Goal: Transaction & Acquisition: Purchase product/service

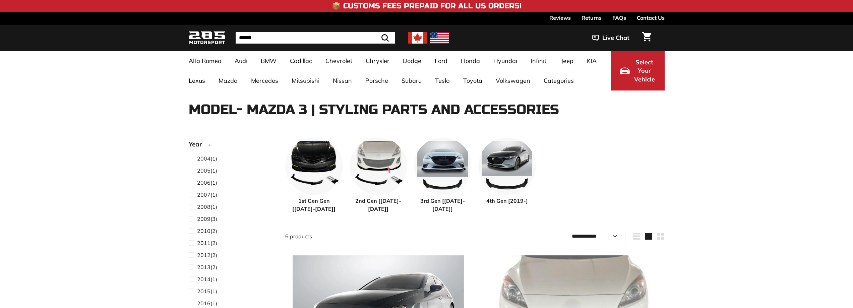
select select "**********"
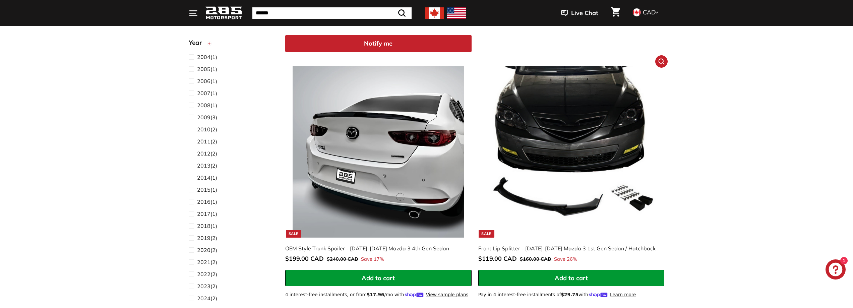
scroll to position [536, 0]
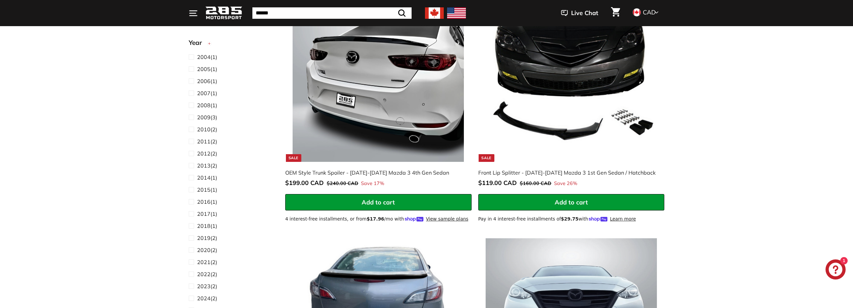
click at [416, 118] on img at bounding box center [378, 75] width 171 height 171
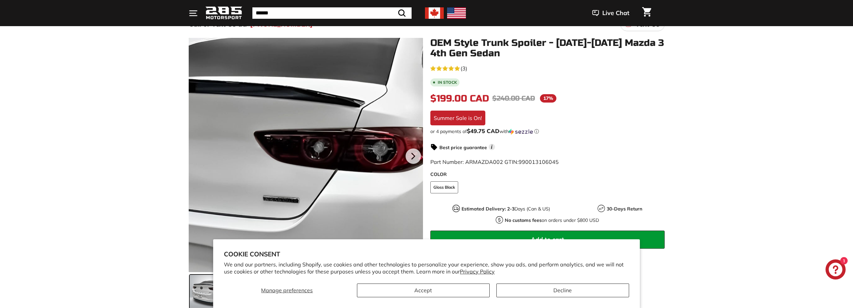
scroll to position [67, 0]
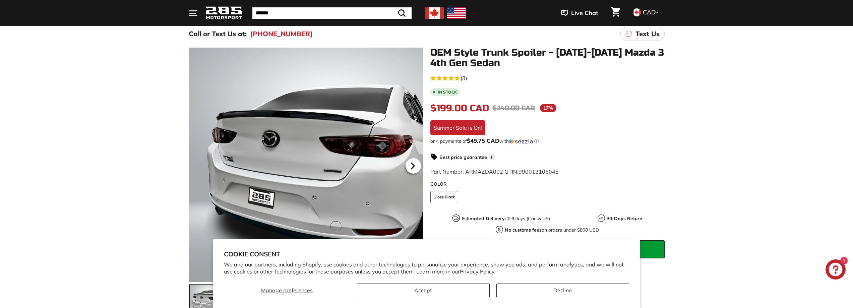
click at [410, 169] on icon at bounding box center [412, 165] width 15 height 15
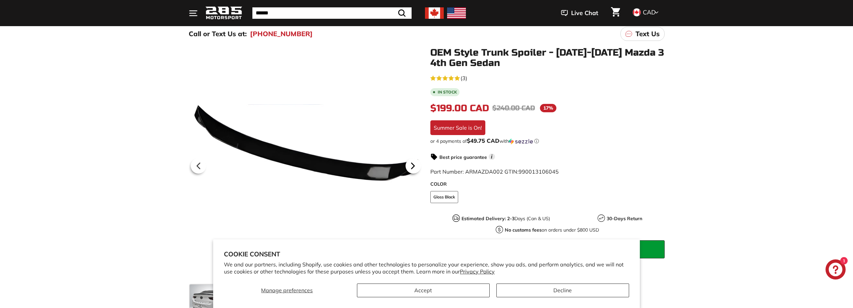
click at [409, 166] on icon at bounding box center [412, 165] width 15 height 15
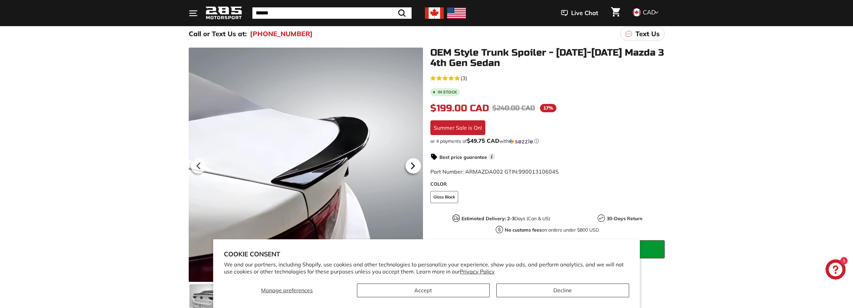
click at [415, 169] on icon at bounding box center [412, 165] width 15 height 15
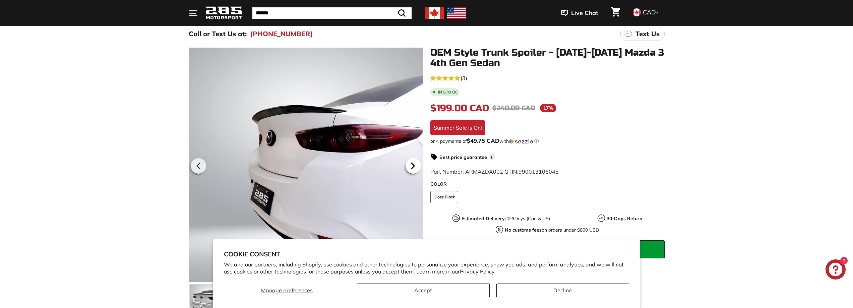
click at [415, 168] on icon at bounding box center [412, 165] width 15 height 15
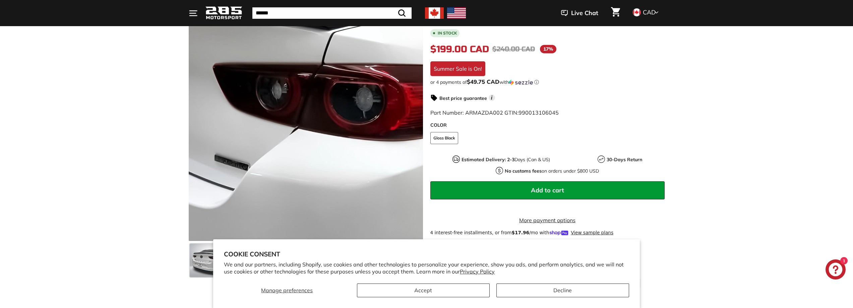
scroll to position [168, 0]
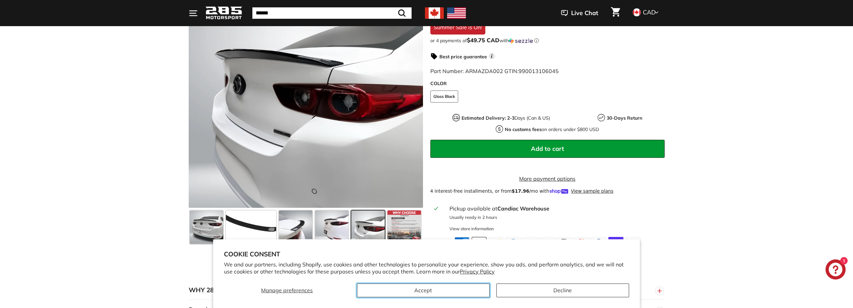
click at [463, 294] on button "Accept" at bounding box center [423, 291] width 133 height 14
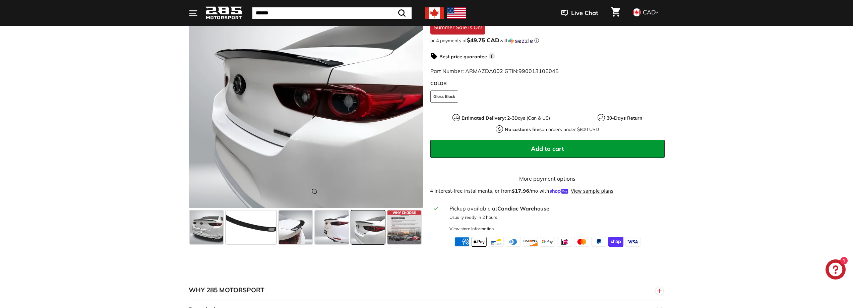
scroll to position [101, 0]
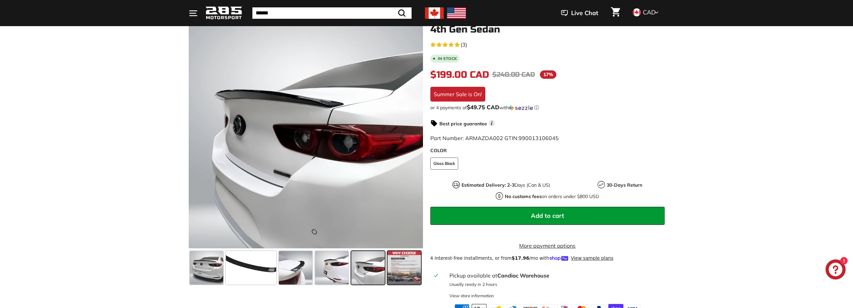
click at [400, 262] on span at bounding box center [405, 268] width 34 height 34
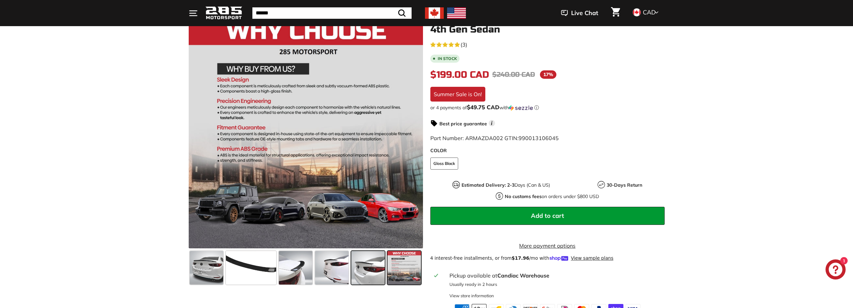
click at [367, 272] on span at bounding box center [368, 268] width 34 height 34
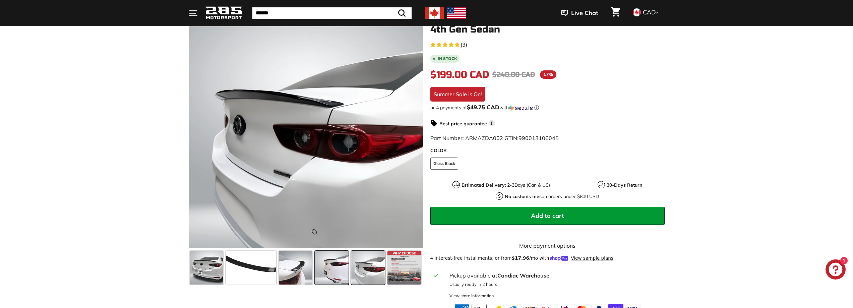
click at [322, 269] on span at bounding box center [332, 268] width 34 height 34
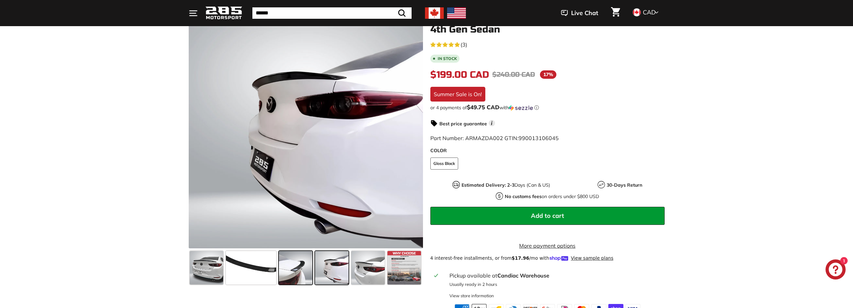
click at [304, 270] on span at bounding box center [296, 268] width 34 height 34
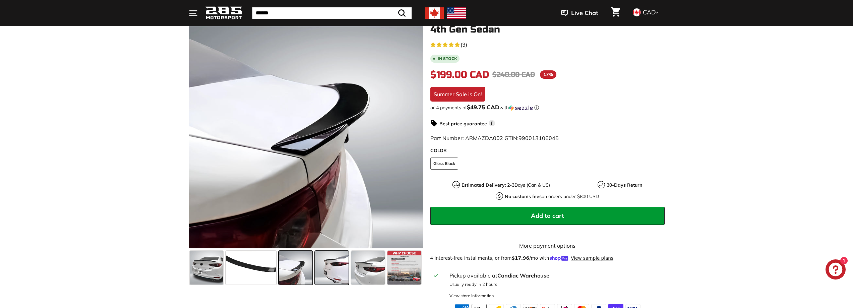
click at [340, 264] on span at bounding box center [332, 268] width 34 height 34
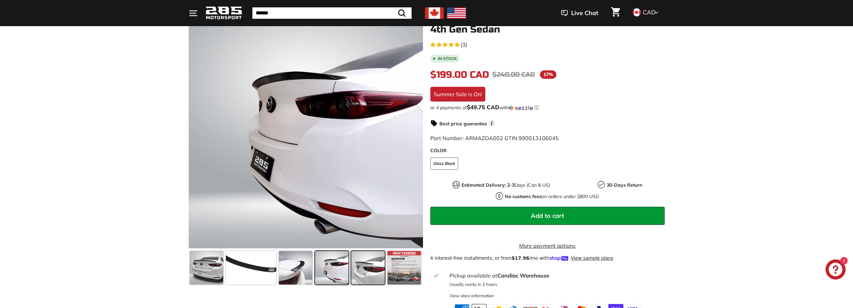
click at [369, 264] on span at bounding box center [368, 268] width 34 height 34
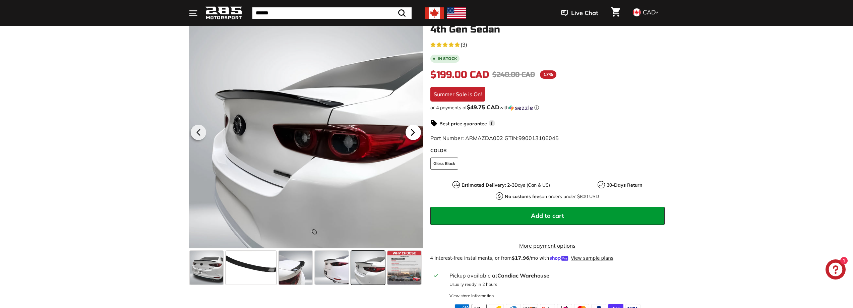
click at [407, 131] on icon at bounding box center [412, 132] width 15 height 15
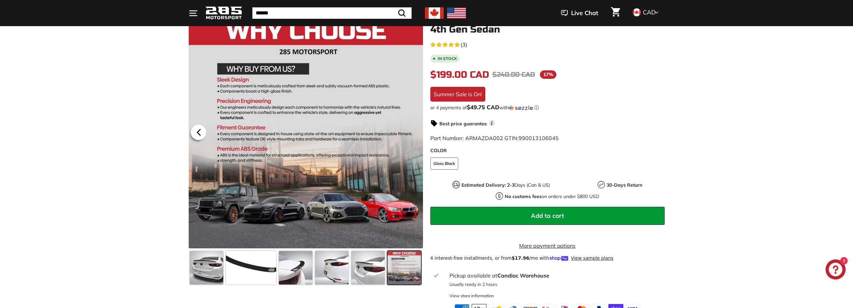
click at [201, 132] on icon at bounding box center [198, 132] width 15 height 15
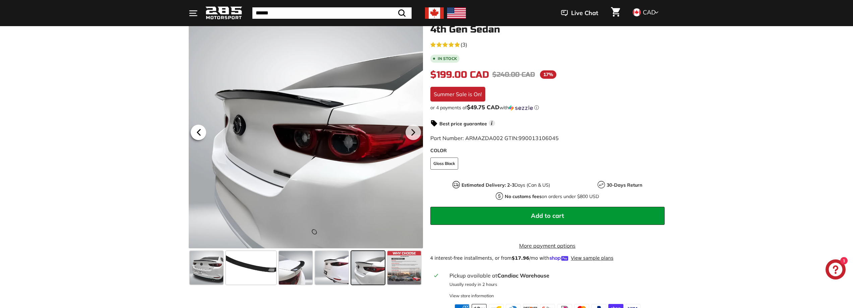
click at [200, 129] on icon at bounding box center [198, 132] width 15 height 15
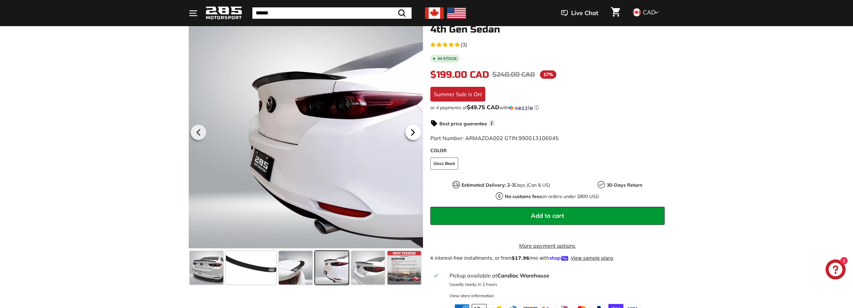
click at [415, 135] on icon at bounding box center [412, 132] width 15 height 15
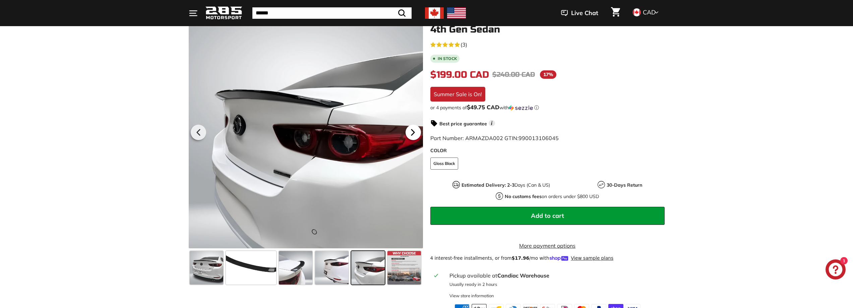
click at [413, 135] on icon at bounding box center [412, 132] width 15 height 15
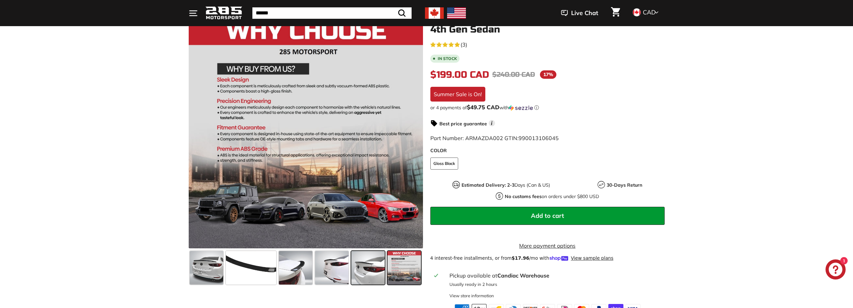
click at [358, 274] on span at bounding box center [368, 268] width 34 height 34
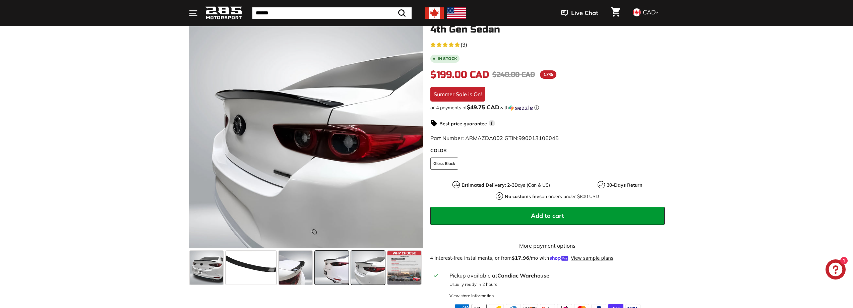
click at [339, 271] on span at bounding box center [332, 268] width 34 height 34
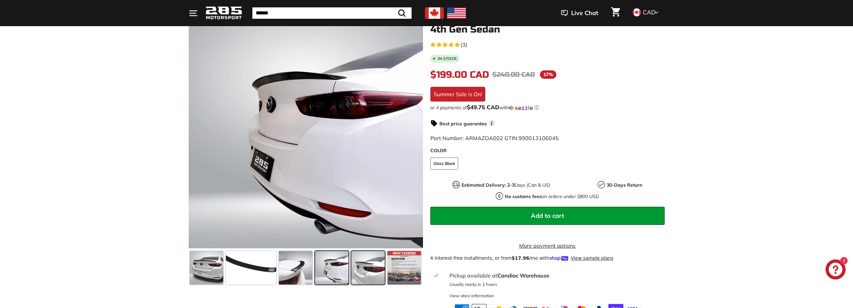
click at [369, 268] on span at bounding box center [368, 268] width 34 height 34
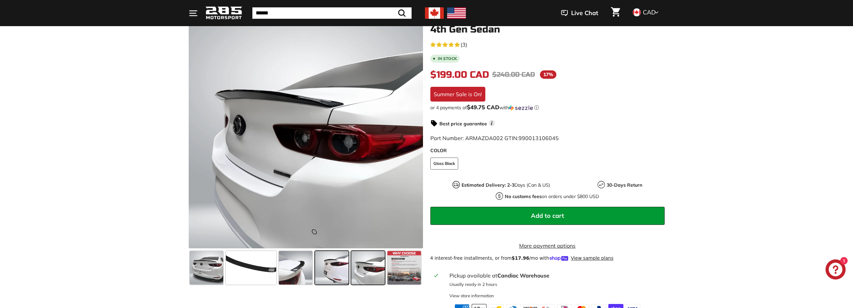
click at [331, 273] on span at bounding box center [332, 268] width 34 height 34
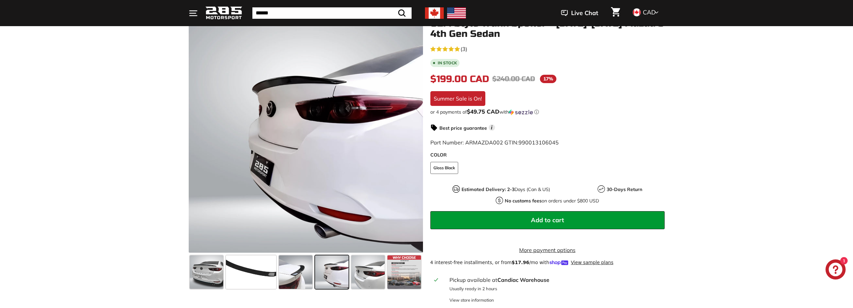
scroll to position [67, 0]
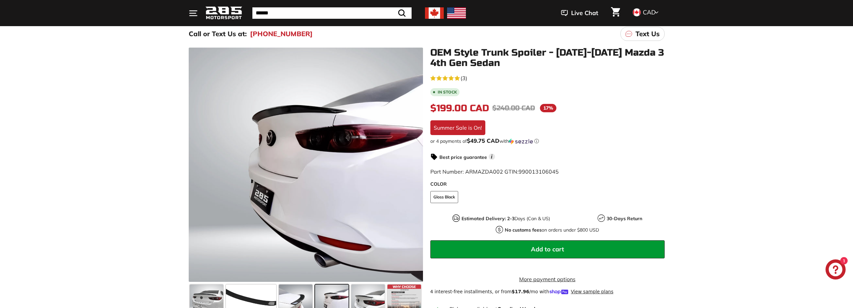
click at [462, 198] on fieldset "COLOR Gloss Black" at bounding box center [547, 200] width 234 height 19
click at [472, 199] on fieldset "COLOR Gloss Black" at bounding box center [547, 200] width 234 height 19
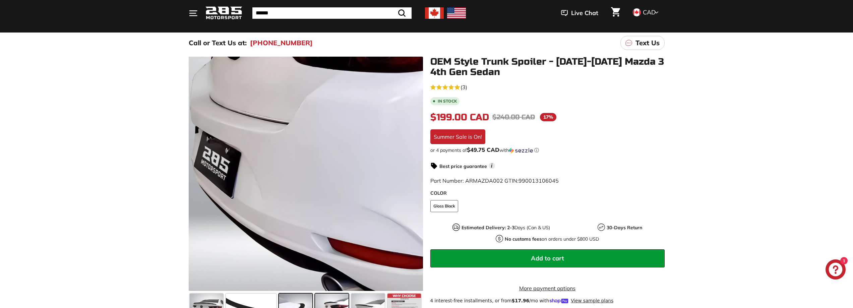
scroll to position [168, 0]
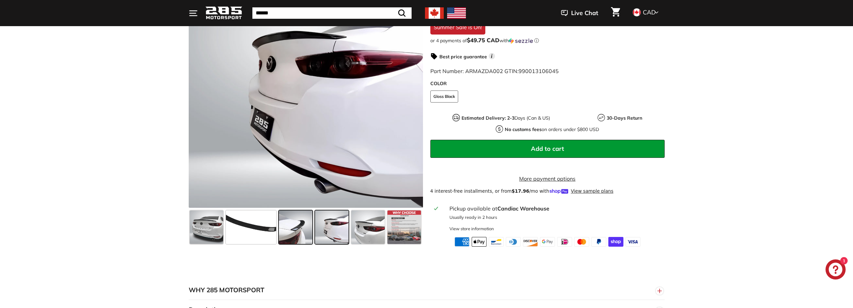
click at [292, 236] on span at bounding box center [296, 228] width 34 height 34
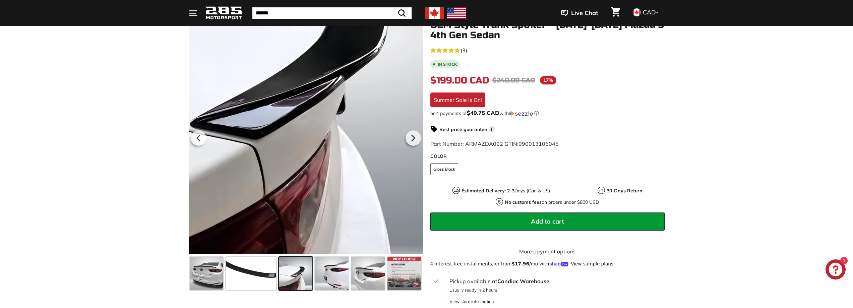
scroll to position [101, 0]
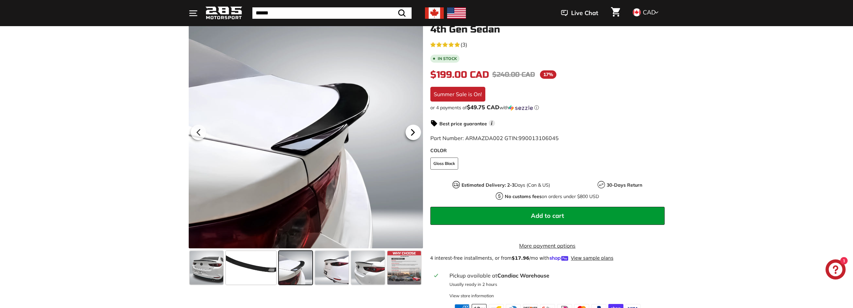
click at [412, 129] on icon at bounding box center [412, 132] width 3 height 6
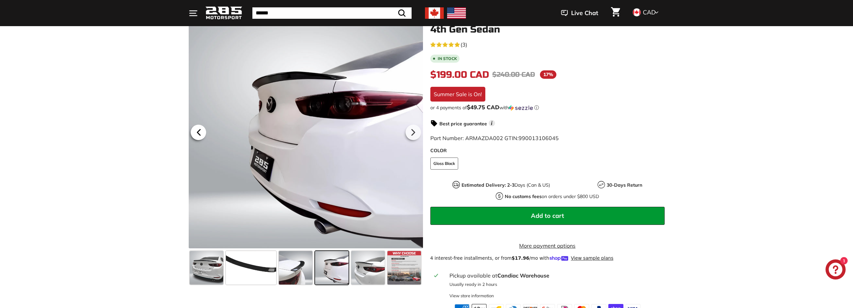
click at [197, 129] on icon at bounding box center [198, 132] width 15 height 15
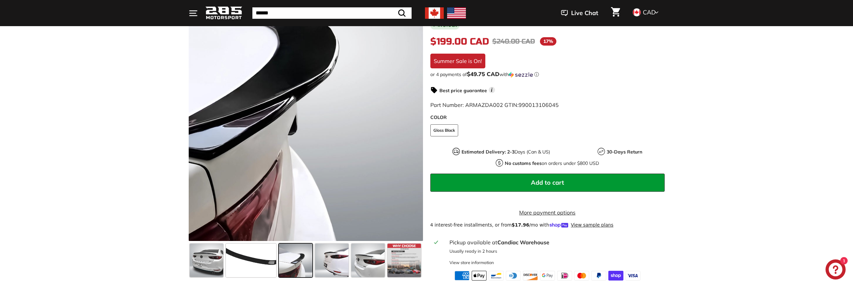
scroll to position [134, 0]
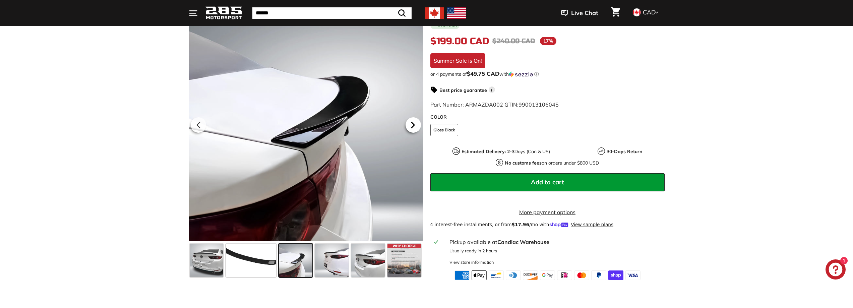
click at [414, 126] on icon at bounding box center [412, 124] width 15 height 15
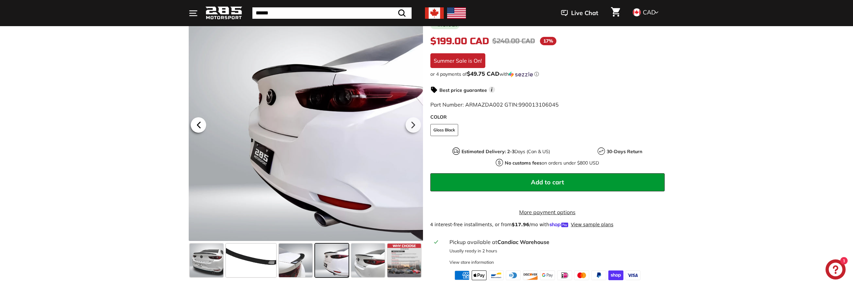
click at [201, 125] on icon at bounding box center [198, 124] width 15 height 15
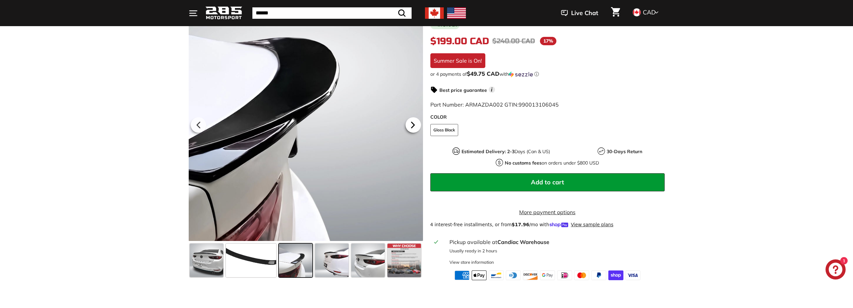
click at [411, 126] on icon at bounding box center [412, 124] width 15 height 15
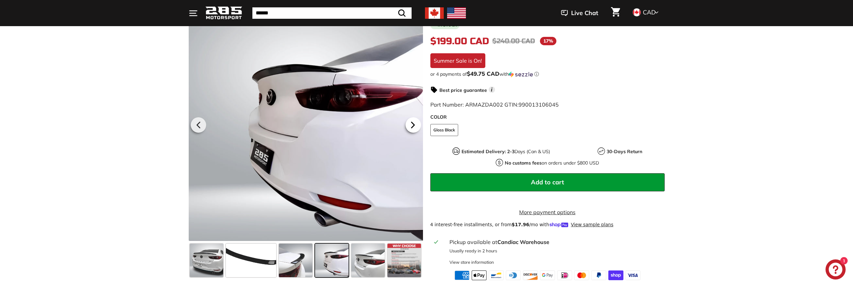
click at [411, 125] on icon at bounding box center [412, 124] width 15 height 15
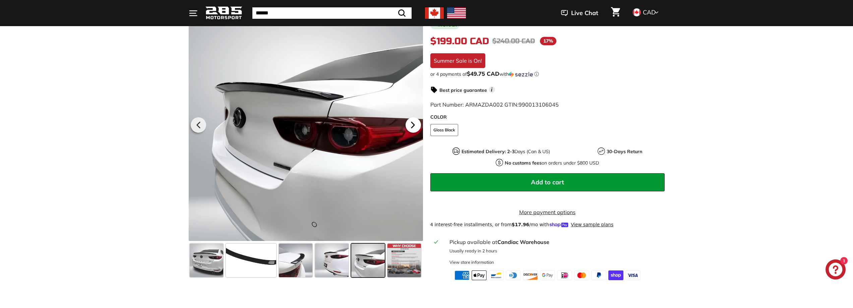
click at [411, 123] on icon at bounding box center [412, 124] width 15 height 15
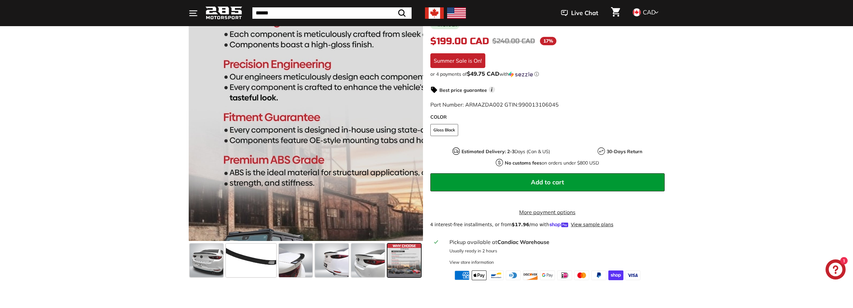
click at [211, 123] on div at bounding box center [306, 124] width 234 height 234
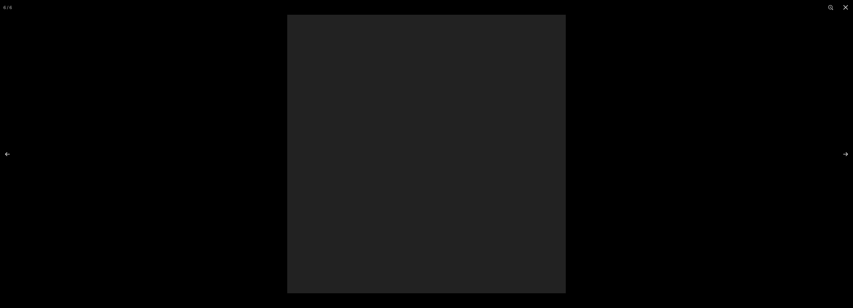
click at [206, 123] on div at bounding box center [426, 154] width 853 height 308
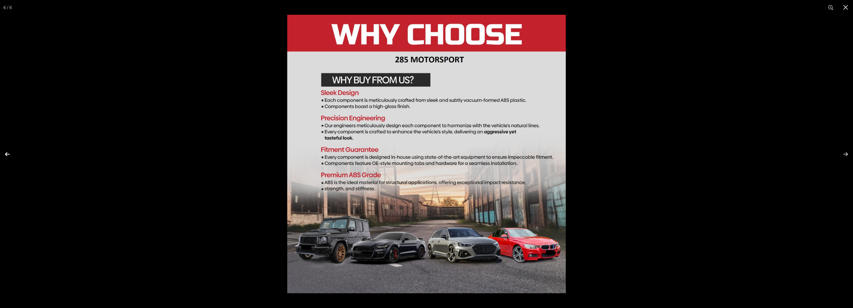
click at [4, 159] on button at bounding box center [11, 154] width 23 height 34
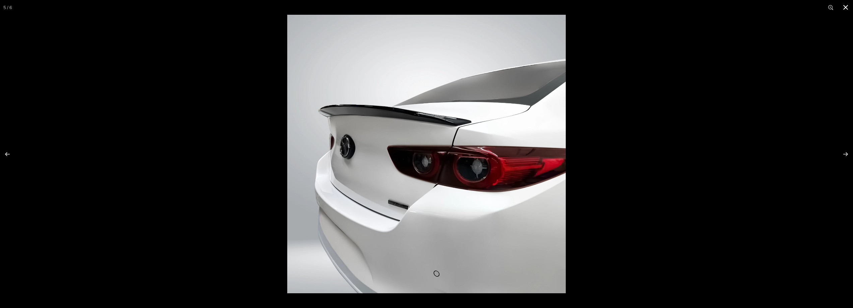
click at [225, 50] on div at bounding box center [426, 154] width 853 height 308
click at [203, 112] on div at bounding box center [426, 154] width 853 height 308
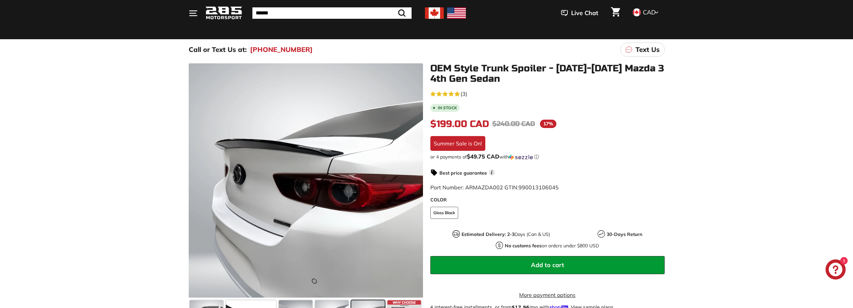
scroll to position [34, 0]
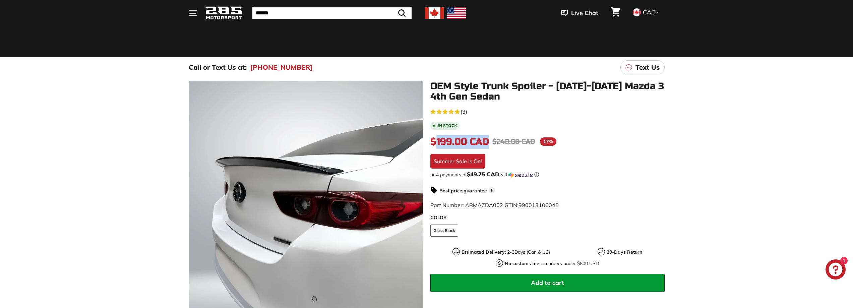
drag, startPoint x: 487, startPoint y: 142, endPoint x: 436, endPoint y: 141, distance: 50.6
click at [436, 141] on span "$199.00 CAD" at bounding box center [459, 141] width 59 height 11
click at [473, 139] on span "$199.00 CAD" at bounding box center [459, 141] width 59 height 11
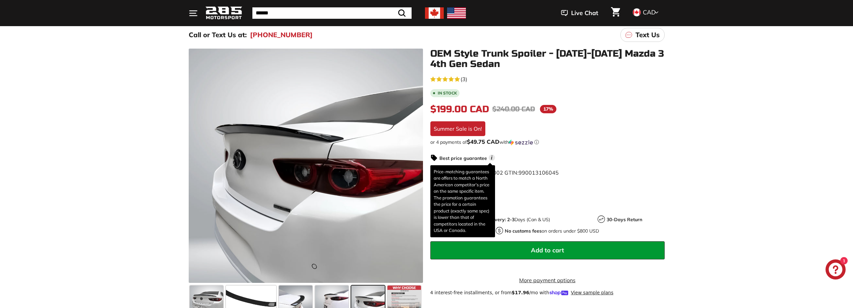
scroll to position [67, 0]
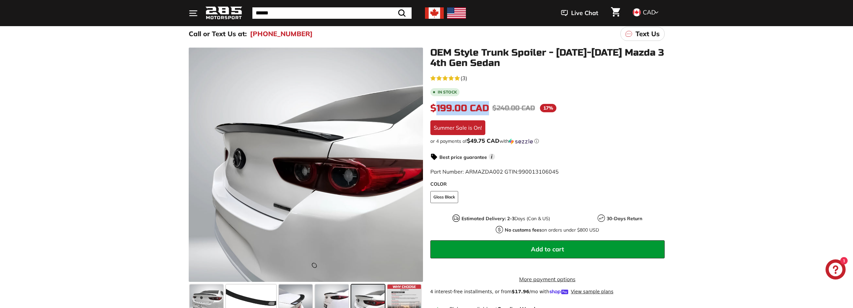
drag, startPoint x: 438, startPoint y: 110, endPoint x: 490, endPoint y: 109, distance: 52.0
click at [490, 109] on div "$199.00 CAD $199.00 CAD Regular price $240.00 CAD $240.00 CAD Sale price 17% /" at bounding box center [547, 108] width 234 height 14
click at [461, 111] on span "$199.00 CAD" at bounding box center [459, 108] width 59 height 11
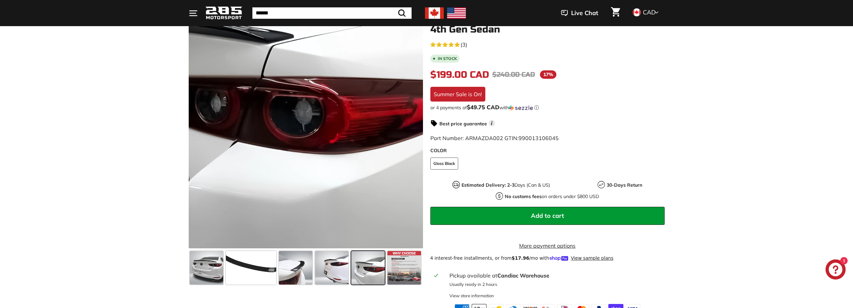
scroll to position [168, 0]
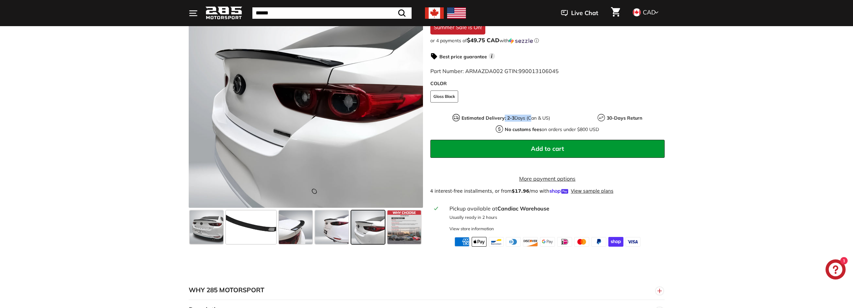
drag, startPoint x: 511, startPoint y: 116, endPoint x: 530, endPoint y: 119, distance: 19.4
click at [530, 119] on p "Estimated Delivery: 2-3 Days (Can & US)" at bounding box center [506, 118] width 89 height 7
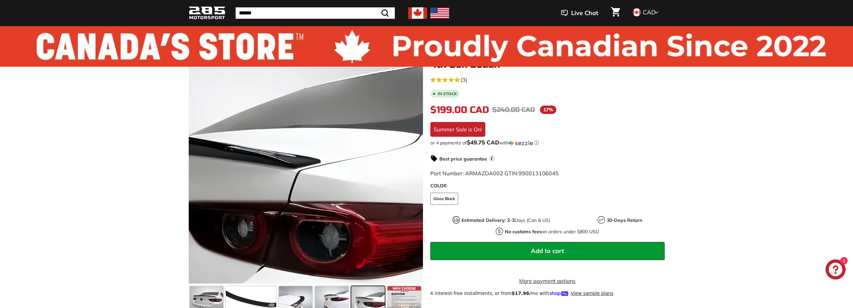
scroll to position [134, 0]
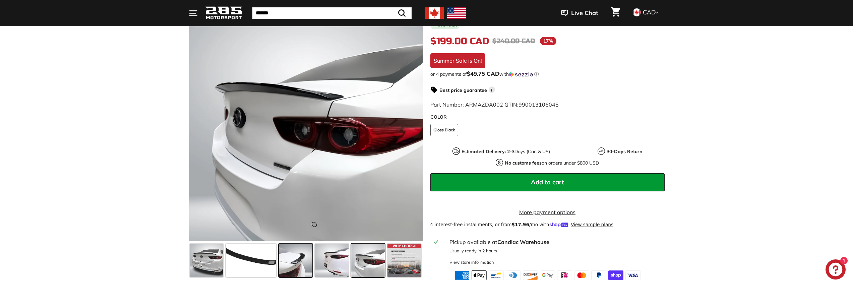
click at [308, 261] on span at bounding box center [296, 261] width 34 height 34
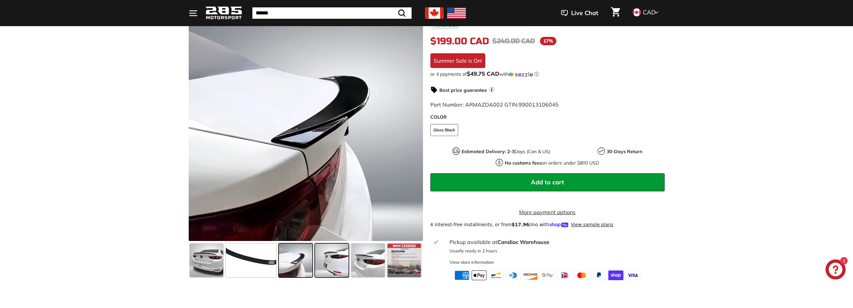
click at [325, 259] on span at bounding box center [332, 261] width 34 height 34
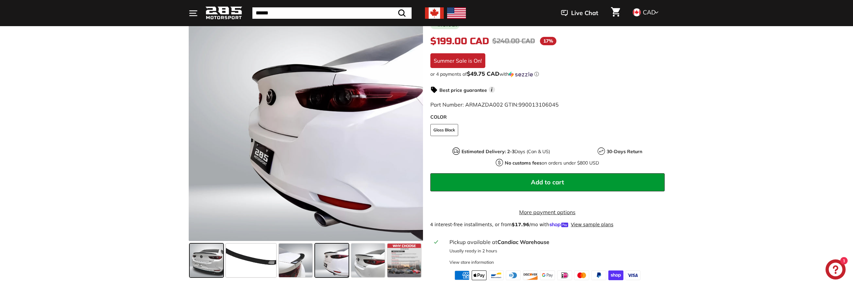
click at [207, 260] on span at bounding box center [207, 261] width 34 height 34
